Goal: Find specific page/section: Find specific page/section

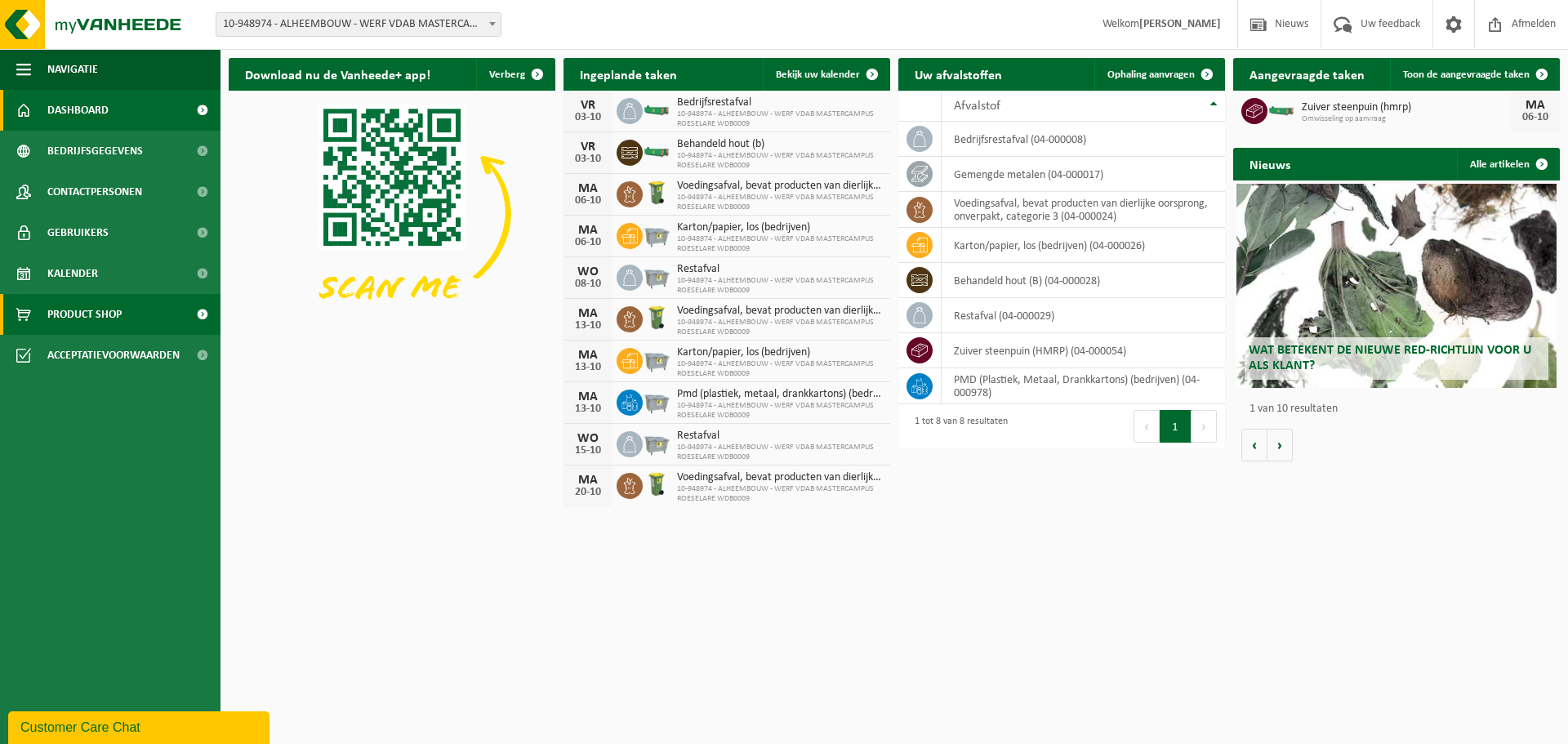
click at [144, 320] on link "Product Shop" at bounding box center [110, 314] width 221 height 40
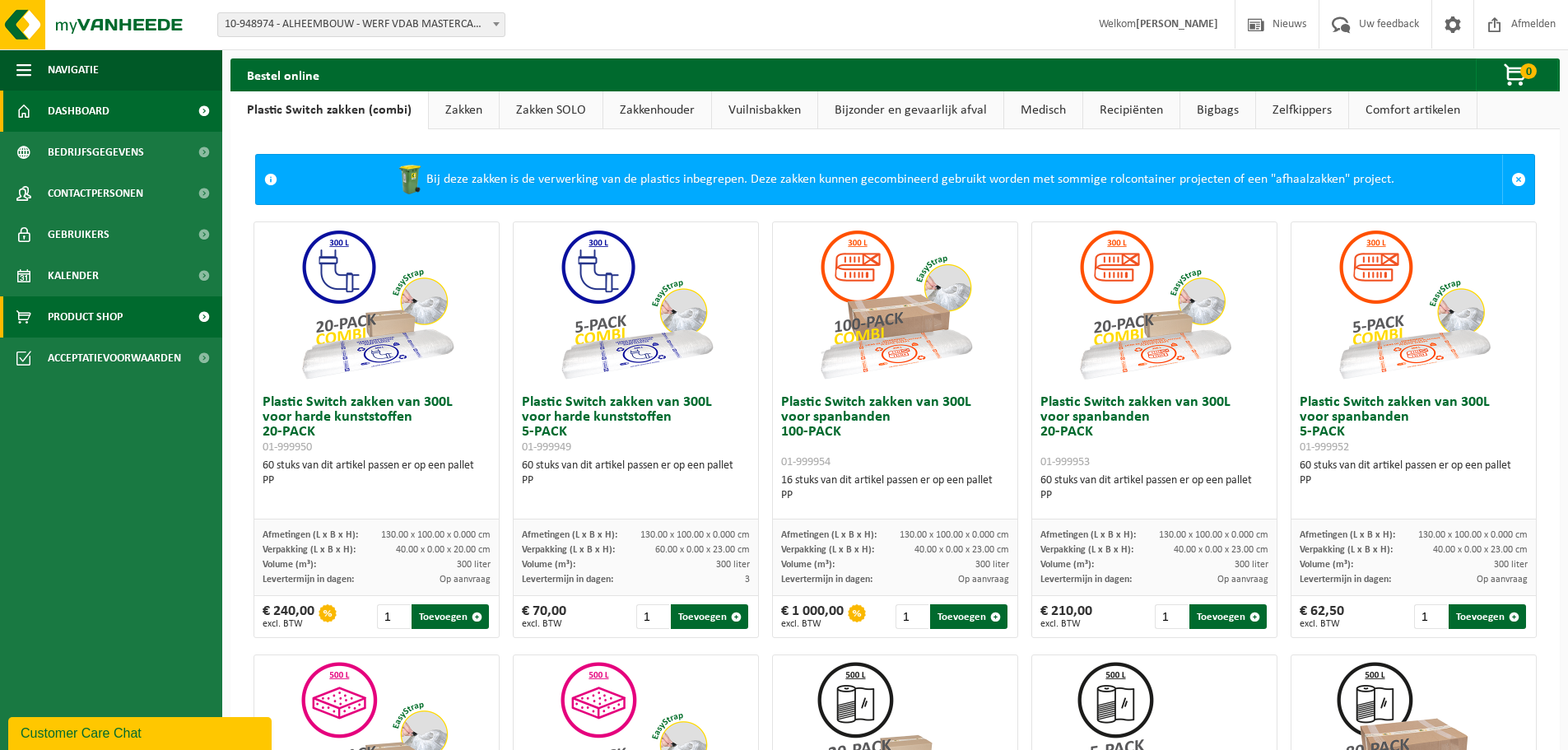
click at [117, 120] on link "Dashboard" at bounding box center [111, 111] width 223 height 41
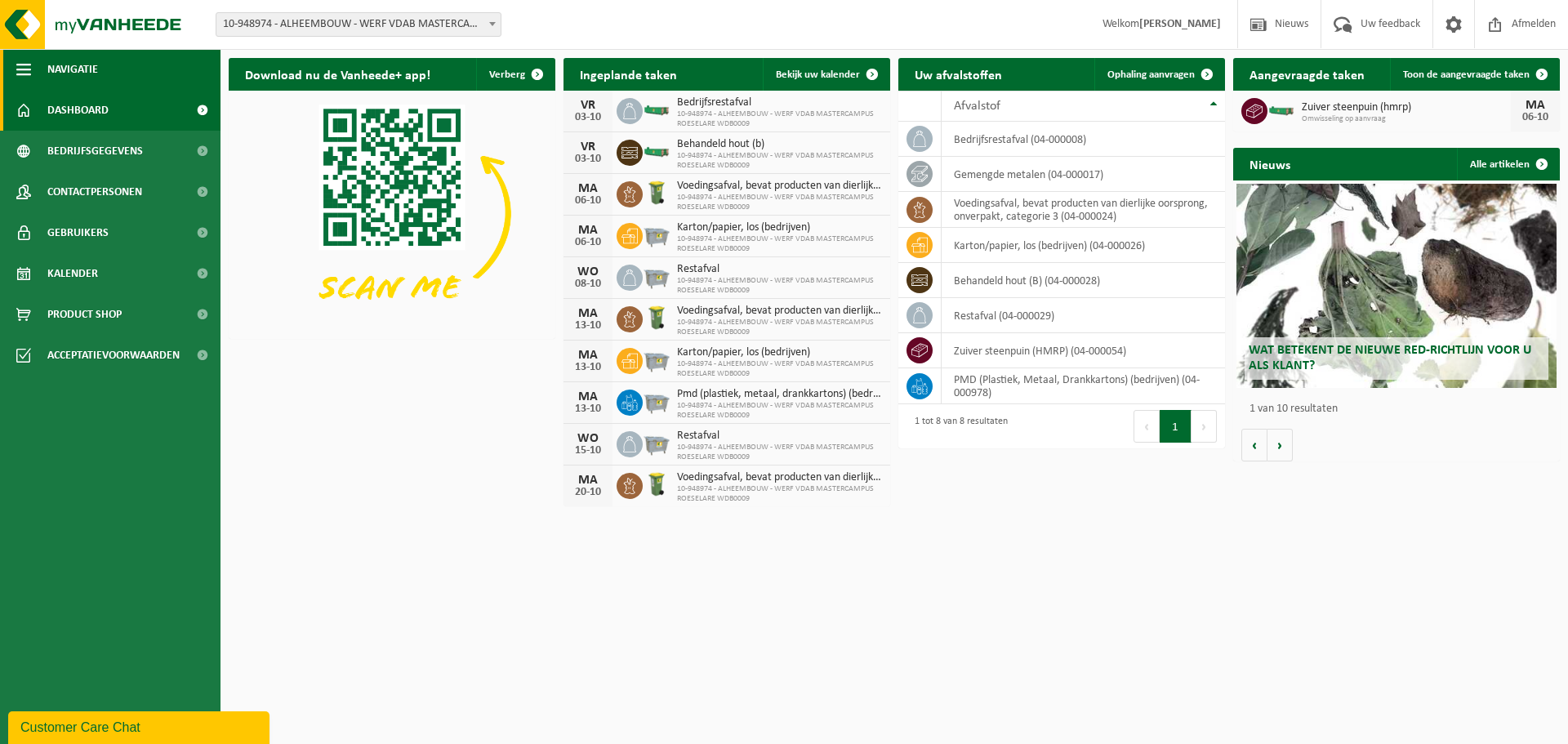
click at [42, 66] on button "Navigatie" at bounding box center [110, 69] width 221 height 40
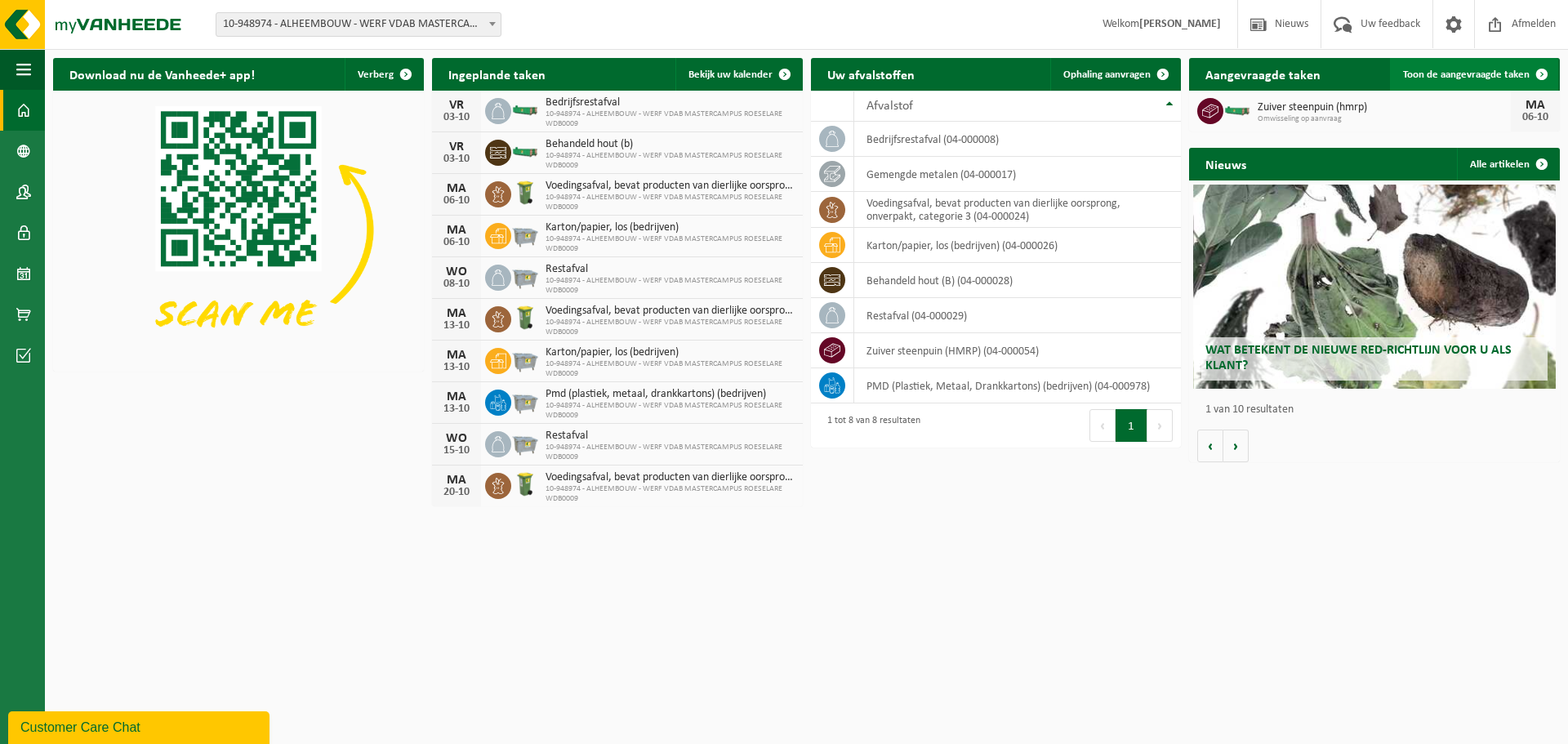
click at [1450, 79] on span "Toon de aangevraagde taken" at bounding box center [1466, 74] width 126 height 11
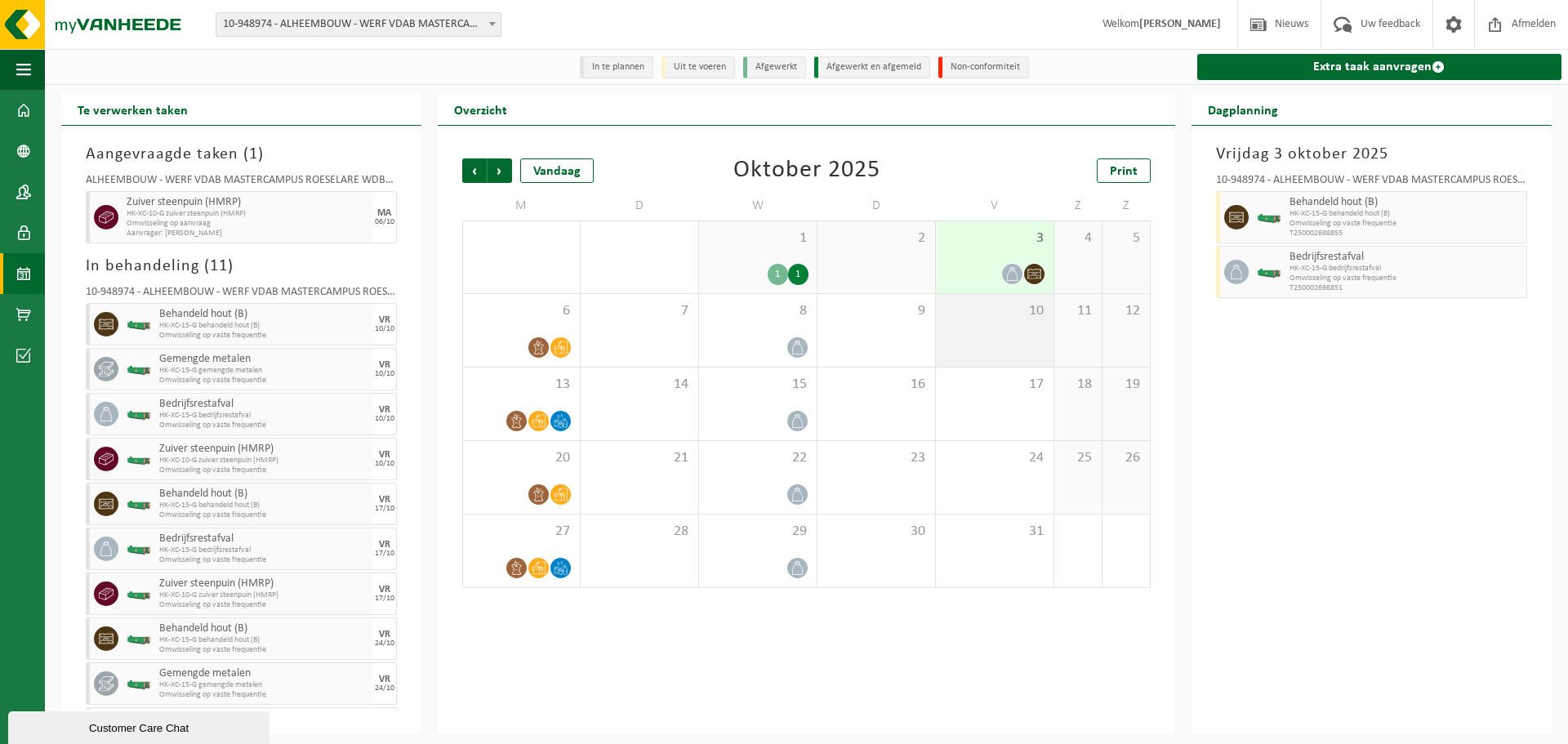
click at [990, 335] on div "10" at bounding box center [995, 330] width 118 height 72
